Goal: Task Accomplishment & Management: Use online tool/utility

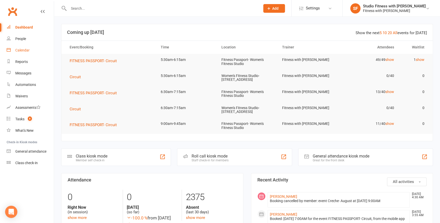
click at [22, 51] on div "Calendar" at bounding box center [22, 50] width 14 height 4
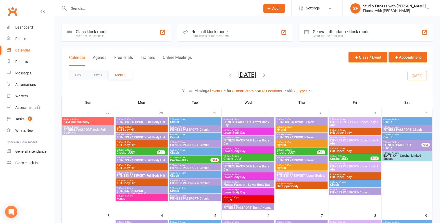
click at [89, 35] on div "Member self check-in" at bounding box center [92, 36] width 32 height 4
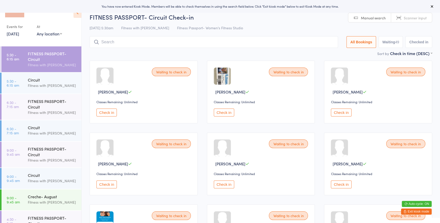
click at [59, 33] on select "Any location Women's Fitness Studio- 14 Madden Street, Aitkenvale Fitness Passp…" at bounding box center [49, 34] width 25 height 6
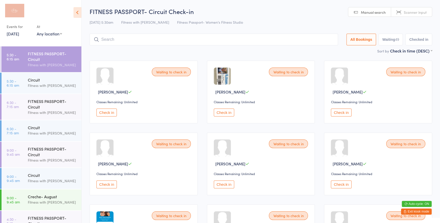
select select "0"
click at [37, 31] on select "Any location Women's Fitness Studio- 14 Madden Street, Aitkenvale Fitness Passp…" at bounding box center [49, 34] width 25 height 6
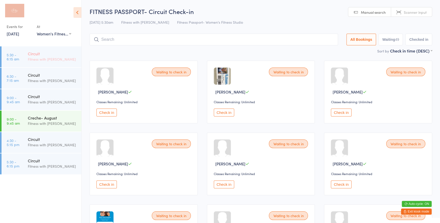
click at [44, 55] on div "Circuit" at bounding box center [52, 54] width 49 height 6
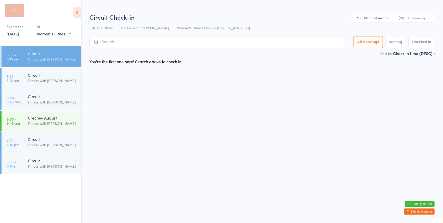
click at [409, 17] on span "Scanner input" at bounding box center [418, 17] width 23 height 5
click at [104, 42] on input "search" at bounding box center [217, 42] width 256 height 12
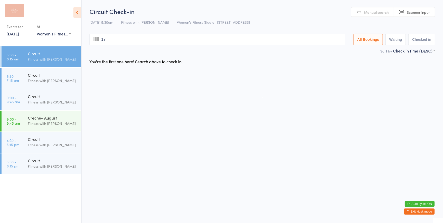
type input "177"
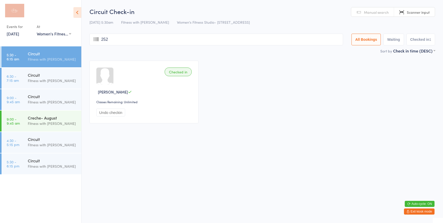
type input "2522"
type input "1311"
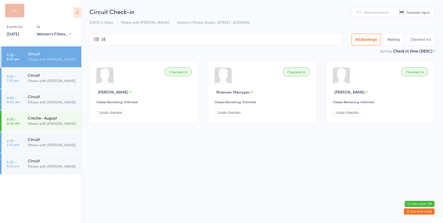
type input "162"
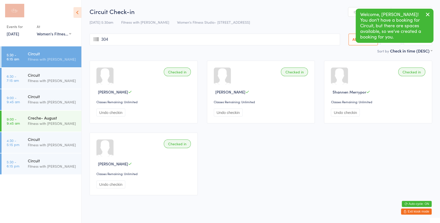
type input "3042"
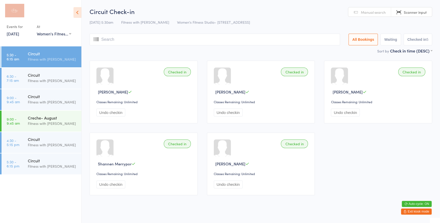
click at [392, 10] on link "Scanner input" at bounding box center [411, 12] width 41 height 10
click at [320, 44] on input "search" at bounding box center [214, 40] width 250 height 12
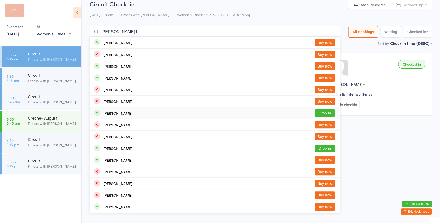
type input "jacinta f"
click at [136, 114] on div "Jacinta Franettovich Drop in" at bounding box center [215, 112] width 250 height 11
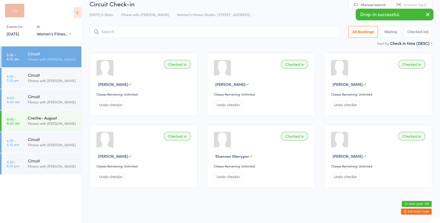
click at [354, 1] on link "Manual search" at bounding box center [369, 5] width 43 height 10
click at [308, 33] on input "search" at bounding box center [214, 32] width 250 height 12
type input "1203"
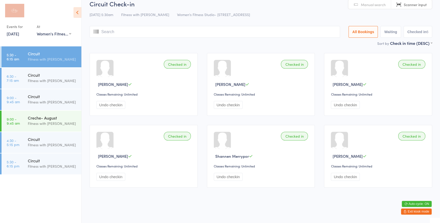
scroll to position [0, 0]
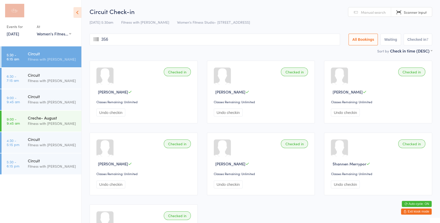
type input "3567"
type input "568568"
click at [400, 15] on link "Scanner input" at bounding box center [411, 12] width 41 height 10
click at [255, 40] on input "search" at bounding box center [214, 40] width 250 height 12
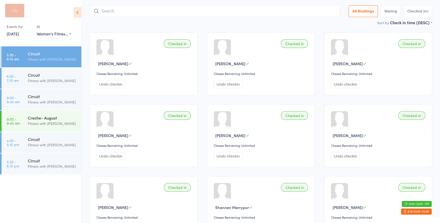
scroll to position [34, 0]
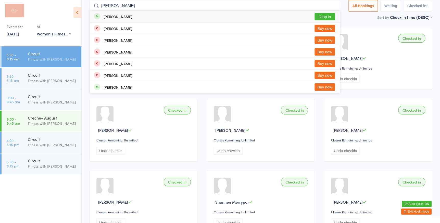
type input "elna"
click at [126, 18] on div "Elena Willis Drop in" at bounding box center [215, 17] width 250 height 12
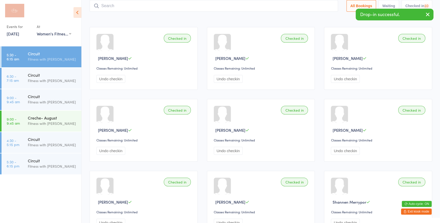
scroll to position [0, 0]
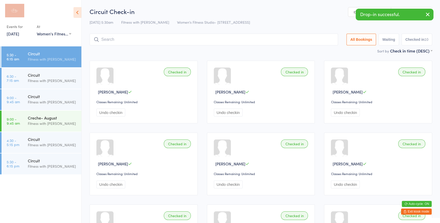
click at [350, 8] on link "Manual search" at bounding box center [369, 12] width 43 height 10
click at [325, 39] on input "search" at bounding box center [213, 40] width 248 height 12
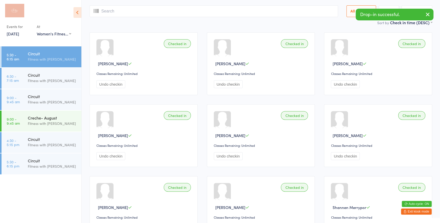
scroll to position [34, 0]
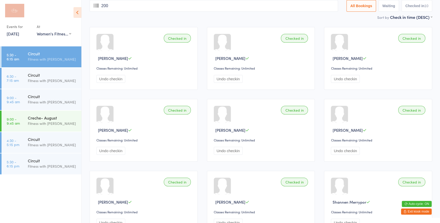
type input "2005"
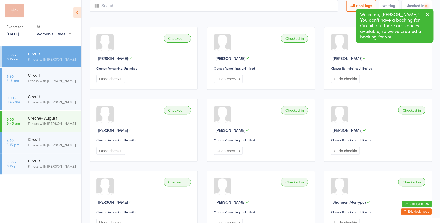
scroll to position [0, 0]
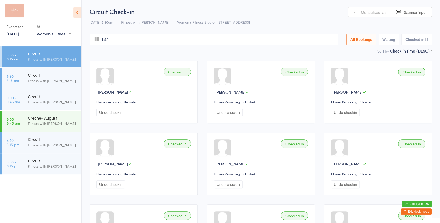
type input "1374"
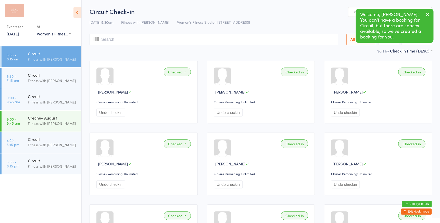
click at [426, 14] on icon "button" at bounding box center [427, 14] width 6 height 6
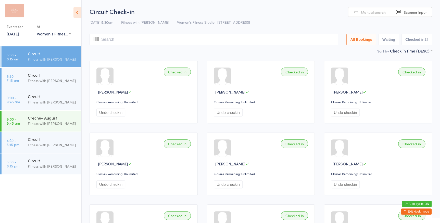
click at [126, 45] on input "search" at bounding box center [213, 40] width 248 height 12
type input "3080"
type input "838"
type input "34"
type input "1008"
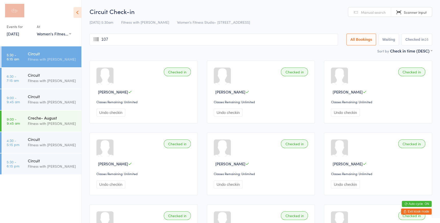
type input "1074"
type input "1080"
